Goal: Check status

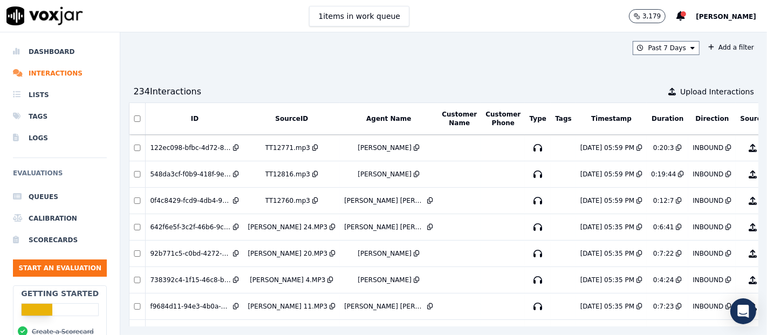
scroll to position [0, 68]
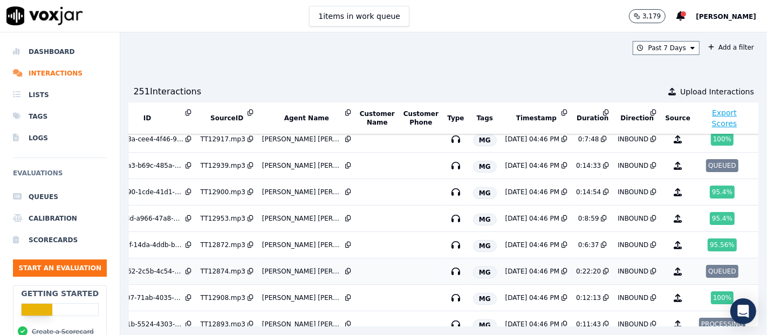
scroll to position [0, 47]
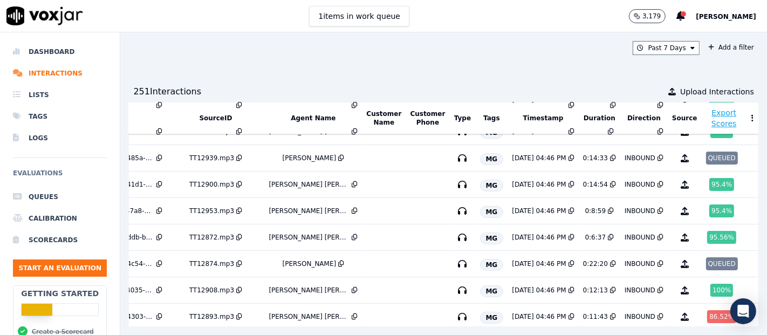
scroll to position [0, 77]
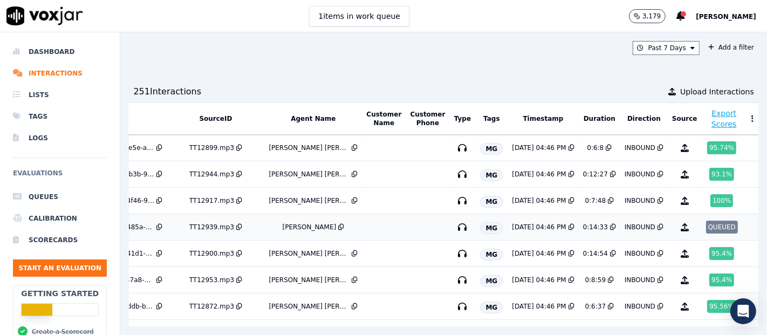
click at [701, 232] on td "QUEUED" at bounding box center [723, 227] width 45 height 26
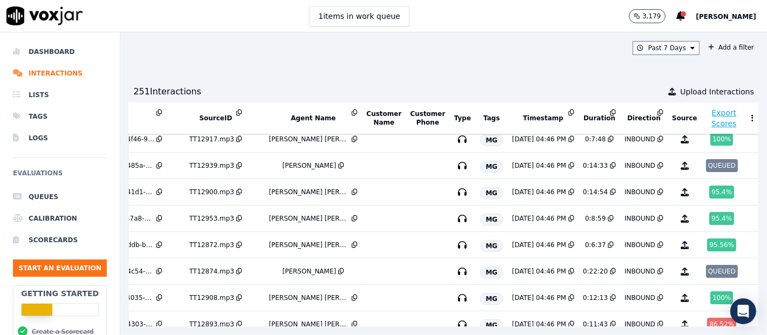
scroll to position [60, 77]
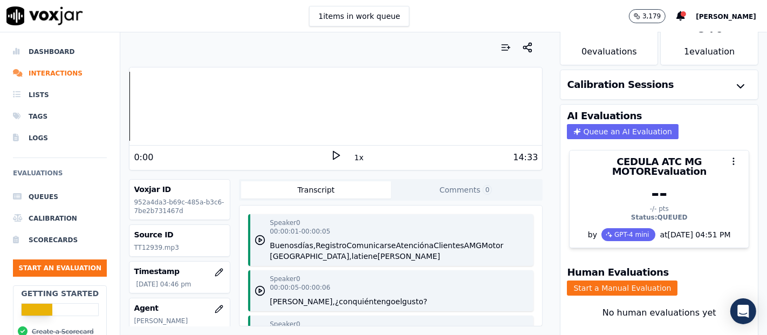
scroll to position [92, 0]
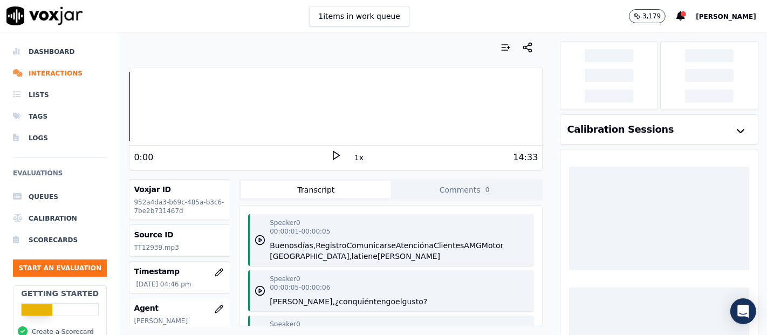
click at [320, 156] on div "0:00" at bounding box center [232, 157] width 197 height 13
click at [333, 157] on polygon at bounding box center [336, 156] width 6 height 8
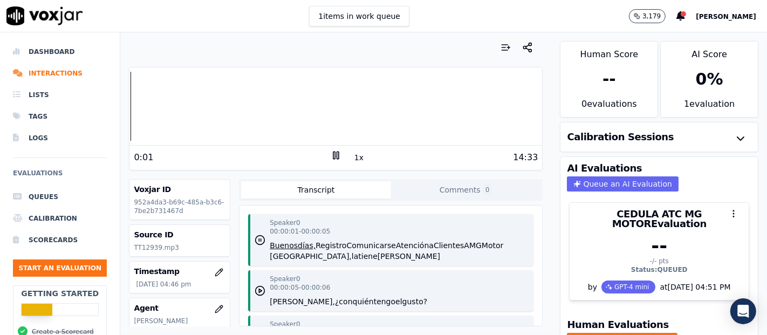
click at [337, 157] on rect at bounding box center [338, 155] width 2 height 7
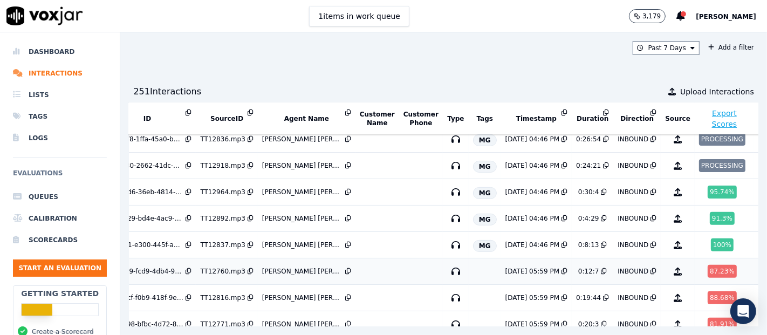
scroll to position [301, 47]
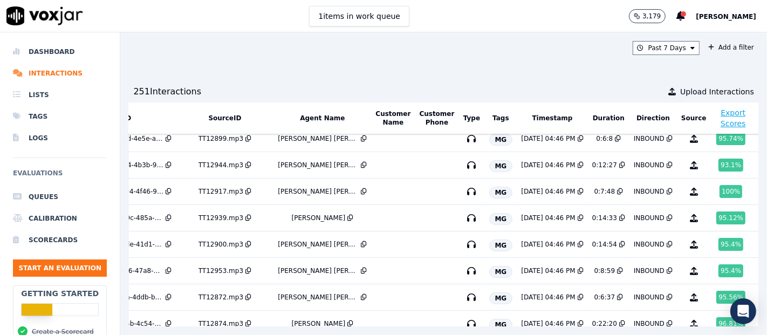
scroll to position [0, 67]
